Goal: Task Accomplishment & Management: Manage account settings

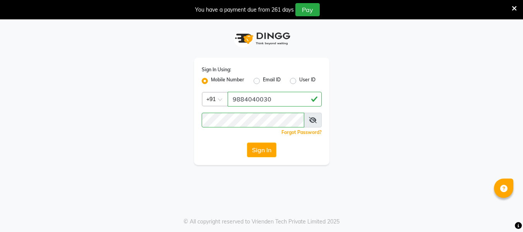
scroll to position [19, 0]
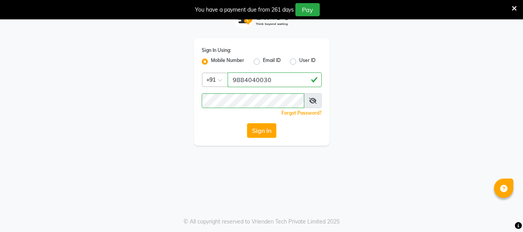
click at [269, 129] on button "Sign In" at bounding box center [261, 130] width 29 height 15
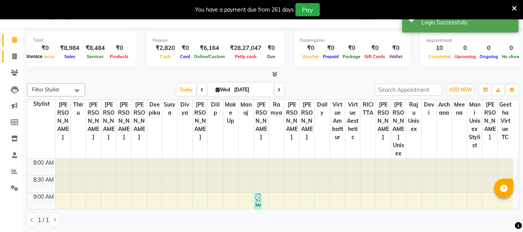
click at [15, 55] on icon at bounding box center [14, 56] width 4 height 6
select select "5237"
select select "service"
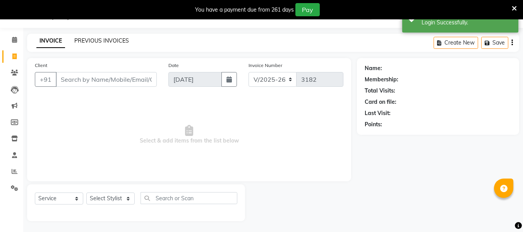
click at [106, 37] on link "PREVIOUS INVOICES" at bounding box center [101, 40] width 55 height 7
